Goal: Task Accomplishment & Management: Manage account settings

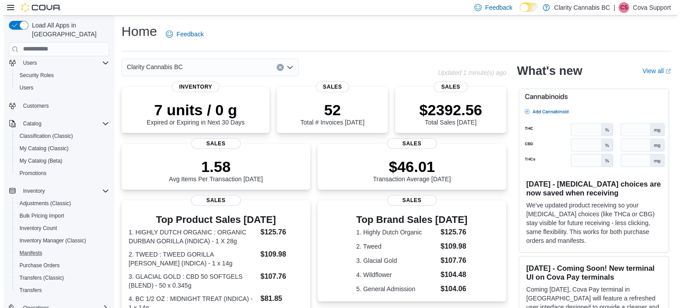
scroll to position [44, 0]
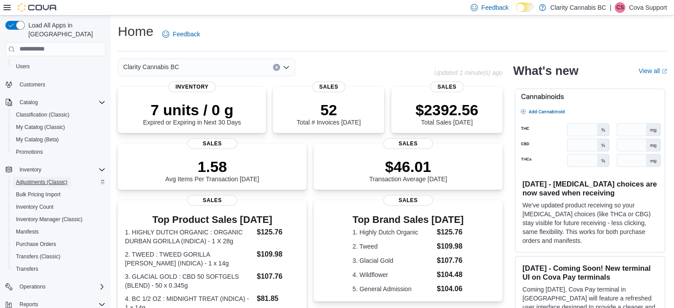
click at [39, 179] on span "Adjustments (Classic)" at bounding box center [41, 182] width 51 height 7
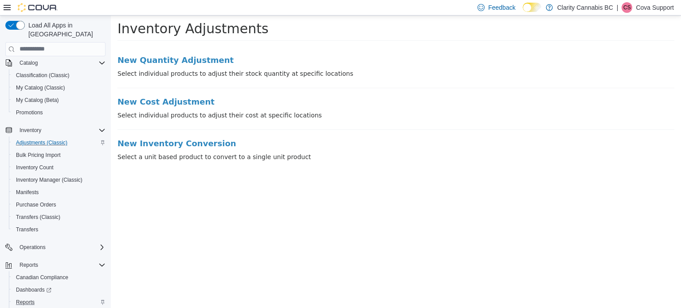
scroll to position [113, 0]
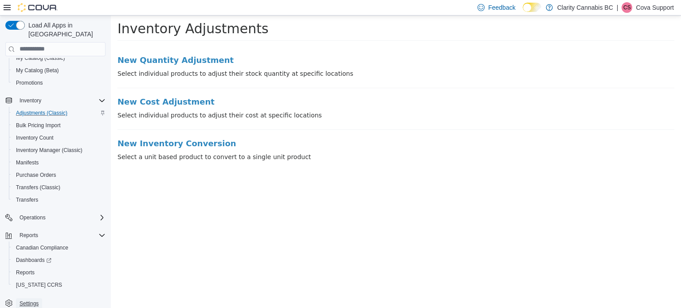
click at [28, 300] on span "Settings" at bounding box center [29, 303] width 19 height 7
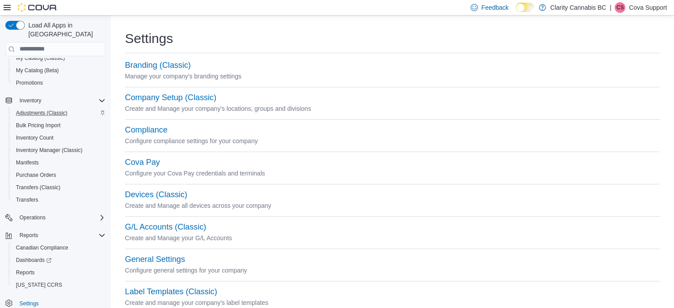
click at [178, 104] on p "Create and Manage your company's locations, groups and divisions" at bounding box center [392, 108] width 535 height 11
click at [179, 94] on button "Company Setup (Classic)" at bounding box center [170, 97] width 91 height 9
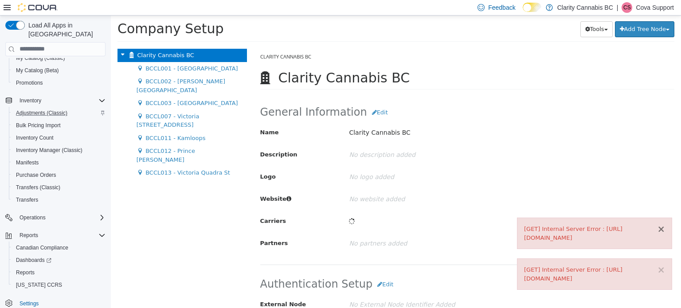
click at [663, 229] on button "×" at bounding box center [661, 228] width 8 height 9
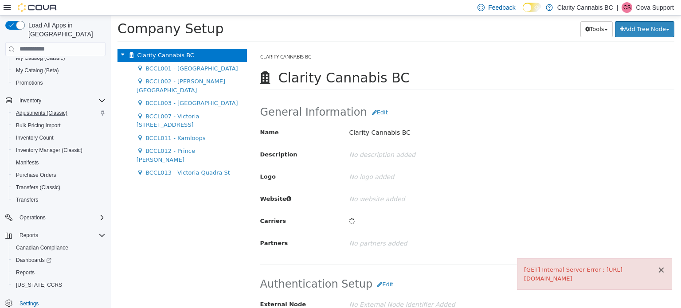
click at [662, 271] on button "×" at bounding box center [661, 269] width 8 height 9
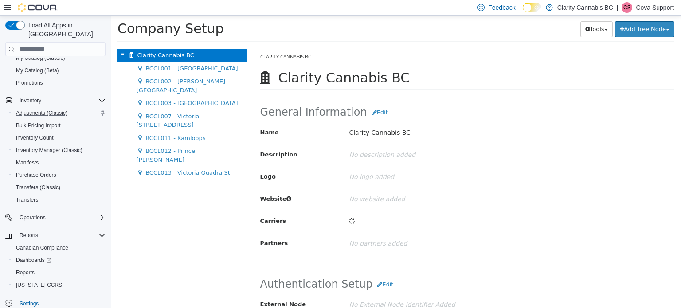
drag, startPoint x: 336, startPoint y: 35, endPoint x: 332, endPoint y: 30, distance: 6.8
click at [334, 35] on div "Company Setup Tools Move Locations Add Tree Node Division Group" at bounding box center [395, 31] width 557 height 20
click at [655, 8] on p "Cova Support" at bounding box center [655, 7] width 38 height 11
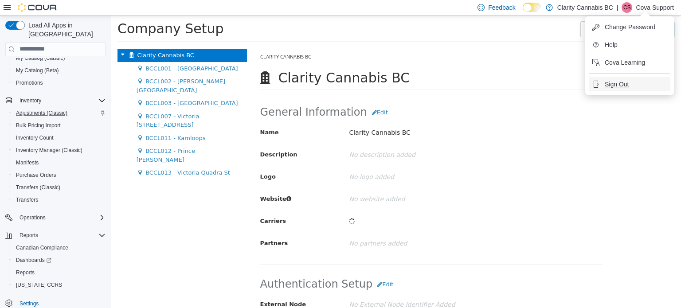
click at [620, 83] on span "Sign Out" at bounding box center [617, 84] width 24 height 9
